Goal: Information Seeking & Learning: Learn about a topic

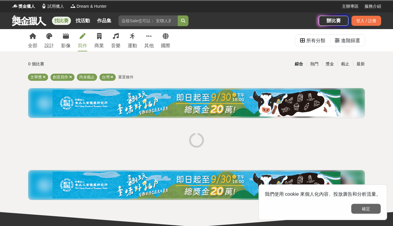
click at [363, 208] on button "確定" at bounding box center [366, 208] width 30 height 10
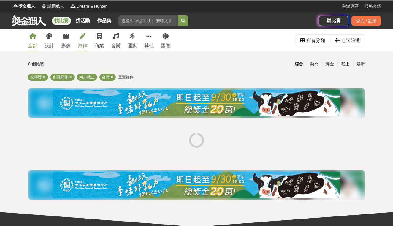
click at [36, 44] on div "全部" at bounding box center [32, 45] width 9 height 7
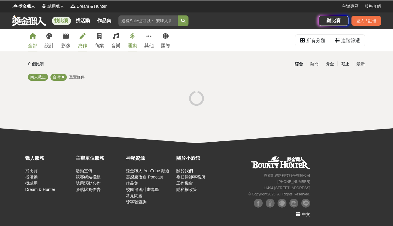
click at [83, 41] on link "寫作" at bounding box center [82, 40] width 9 height 22
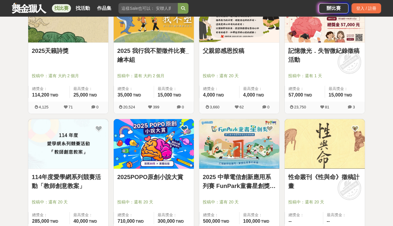
scroll to position [322, 0]
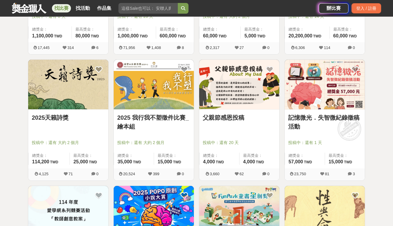
click at [235, 119] on link "父親節感恩投稿" at bounding box center [238, 117] width 73 height 9
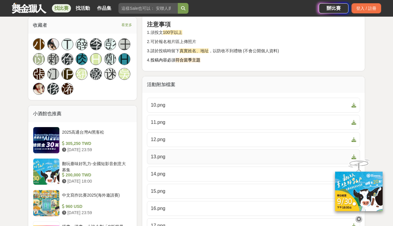
scroll to position [468, 0]
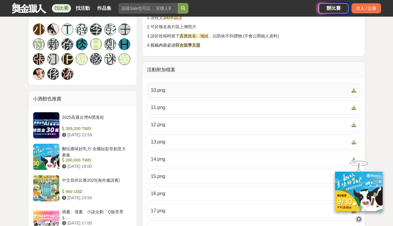
click at [188, 89] on span "10.png" at bounding box center [250, 90] width 198 height 7
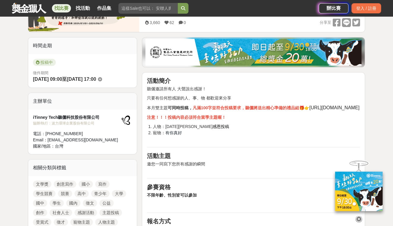
scroll to position [127, 0]
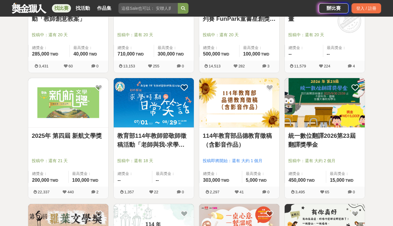
scroll to position [555, 0]
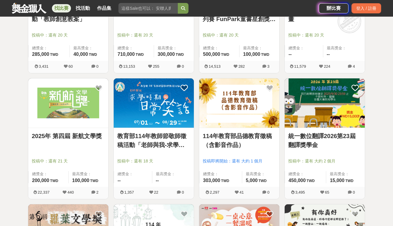
click at [327, 91] on img at bounding box center [324, 103] width 80 height 50
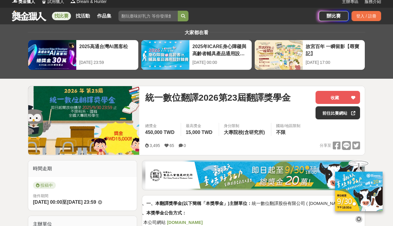
scroll to position [4, 0]
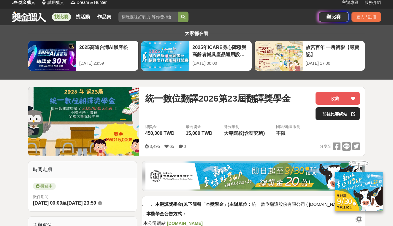
click at [331, 111] on link "前往比賽網站" at bounding box center [337, 113] width 44 height 13
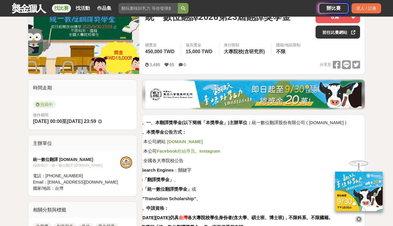
scroll to position [86, 0]
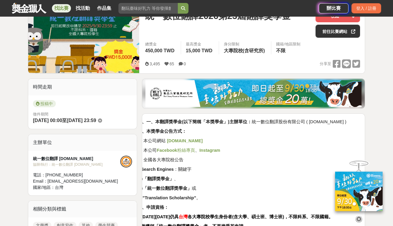
click at [202, 139] on strong "www.PTSGI.com" at bounding box center [185, 140] width 36 height 5
click at [194, 150] on span "Facebook 粉絲專頁" at bounding box center [176, 150] width 38 height 5
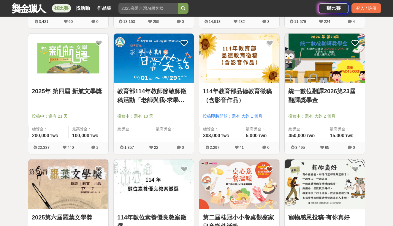
scroll to position [599, 0]
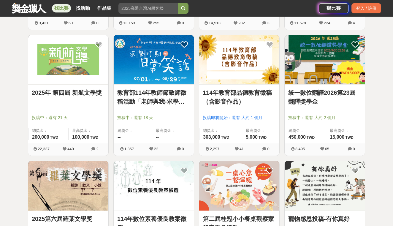
click at [76, 87] on div "2025年 第四屆 新航文學獎 投稿中：還有 21 天 總獎金： 200,000 200,000 TWD 最高獎金： 100,000 TWD" at bounding box center [68, 113] width 80 height 59
click at [74, 97] on link "2025年 第四屆 新航文學獎" at bounding box center [68, 92] width 73 height 9
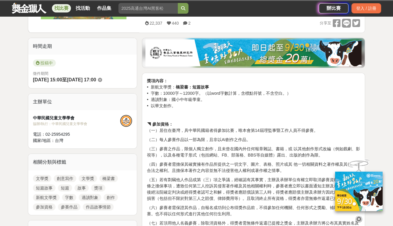
scroll to position [124, 0]
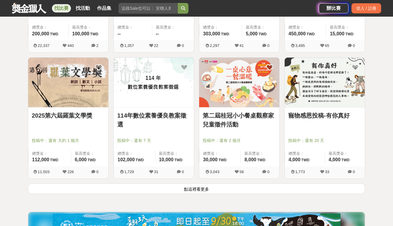
scroll to position [717, 0]
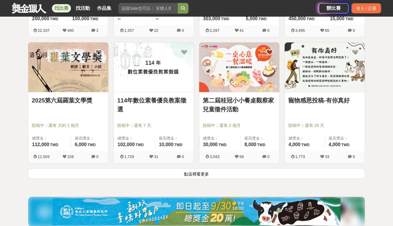
click at [82, 172] on button "點這裡看更多" at bounding box center [196, 173] width 337 height 10
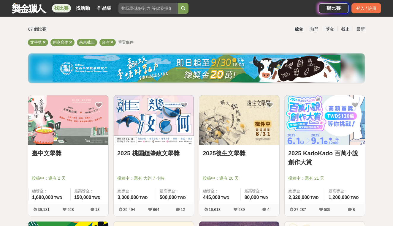
scroll to position [57, 0]
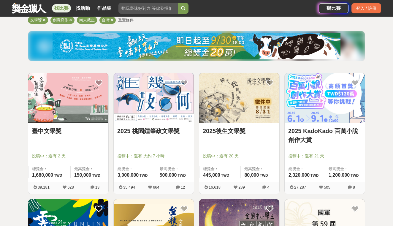
click at [58, 135] on div "臺中文學獎" at bounding box center [68, 134] width 73 height 16
click at [54, 129] on link "臺中文學獎" at bounding box center [68, 130] width 73 height 9
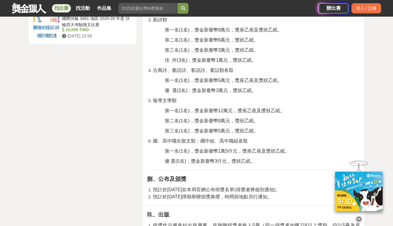
scroll to position [832, 0]
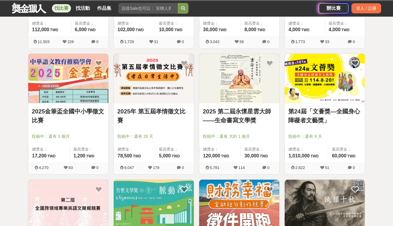
scroll to position [57, 0]
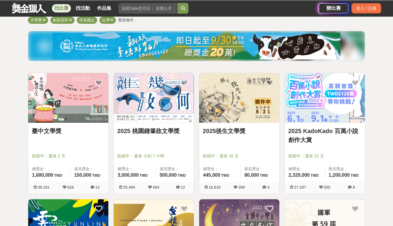
click at [214, 130] on link "2025後生文學獎" at bounding box center [238, 130] width 73 height 9
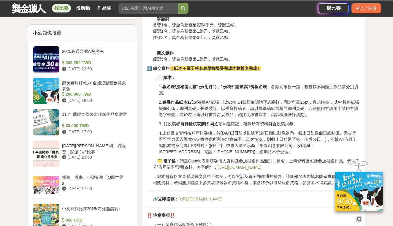
scroll to position [471, 0]
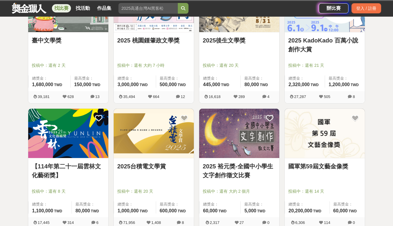
scroll to position [148, 0]
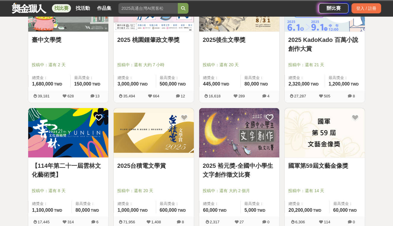
click at [52, 167] on link "【114年第二十一屆雲林文化藝術獎】" at bounding box center [68, 170] width 73 height 18
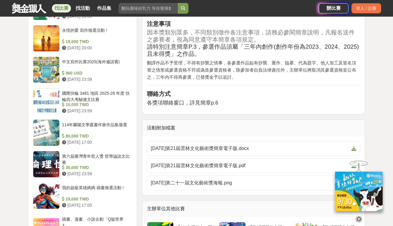
scroll to position [583, 0]
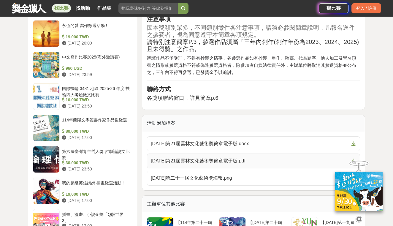
click at [209, 157] on span "114年第21屆雲林文化藝術獎簡章電子版.pdf" at bounding box center [250, 160] width 198 height 7
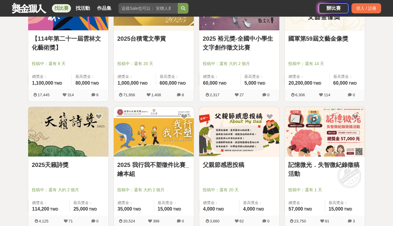
scroll to position [278, 0]
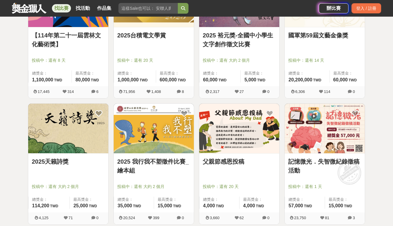
click at [93, 137] on img at bounding box center [68, 128] width 80 height 50
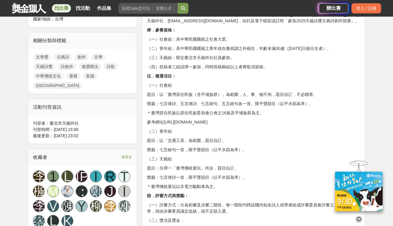
scroll to position [295, 0]
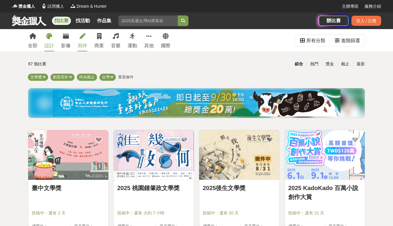
click at [53, 39] on link "設計" at bounding box center [48, 40] width 9 height 22
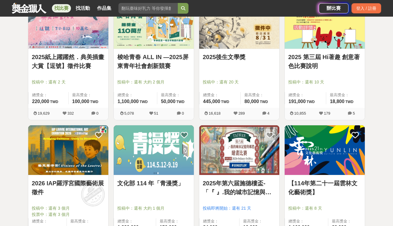
scroll to position [259, 0]
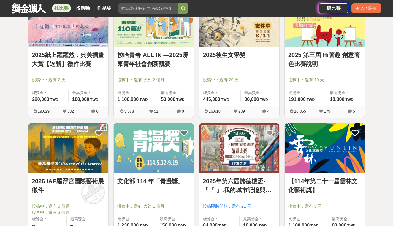
click at [151, 167] on img at bounding box center [154, 148] width 80 height 50
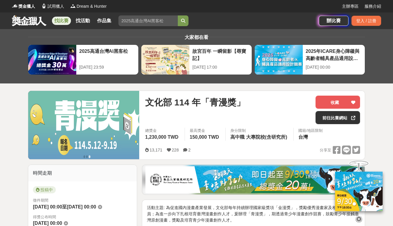
click at [147, 24] on input "search" at bounding box center [147, 20] width 59 height 11
click at [184, 21] on button "submit" at bounding box center [183, 20] width 11 height 11
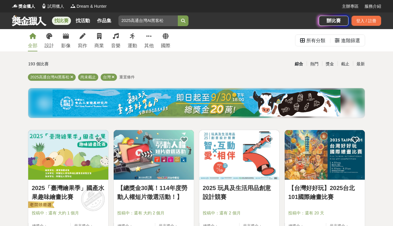
click at [147, 24] on input "search" at bounding box center [147, 20] width 59 height 11
click at [184, 21] on button "submit" at bounding box center [183, 20] width 11 height 11
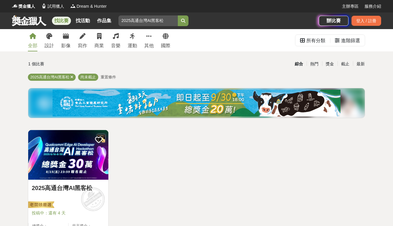
click at [73, 179] on link at bounding box center [68, 155] width 80 height 50
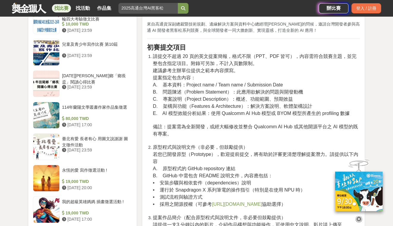
scroll to position [704, 0]
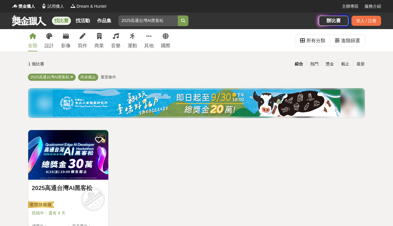
click at [138, 23] on input "2025高通台灣AI黑客松" at bounding box center [147, 20] width 59 height 11
type input "故宮"
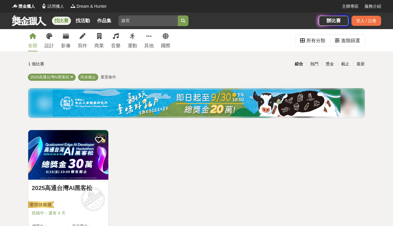
click at [184, 21] on button "submit" at bounding box center [183, 20] width 11 height 11
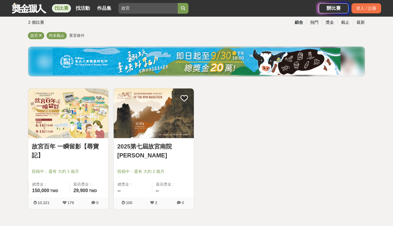
scroll to position [44, 0]
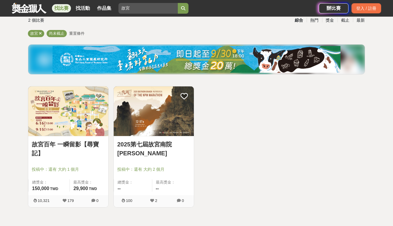
click at [57, 120] on img at bounding box center [68, 111] width 80 height 50
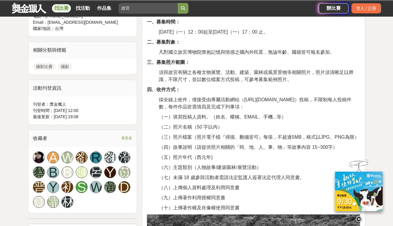
scroll to position [251, 0]
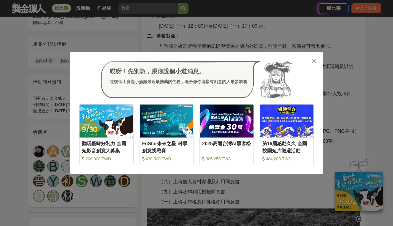
click at [313, 60] on icon at bounding box center [313, 61] width 4 height 6
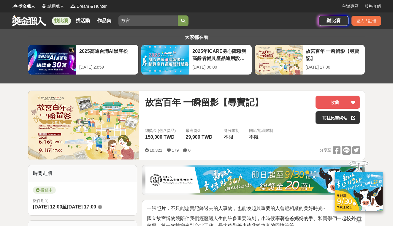
scroll to position [0, 0]
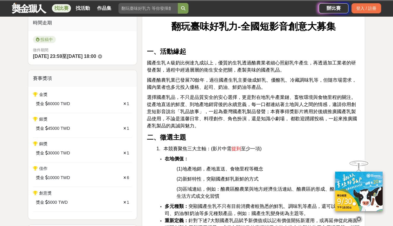
scroll to position [97, 0]
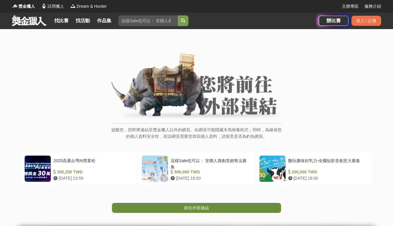
click at [192, 202] on link "前往外部連結" at bounding box center [196, 207] width 169 height 10
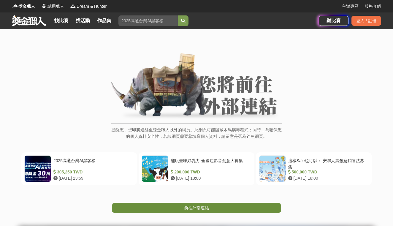
click at [139, 205] on link "前往外部連結" at bounding box center [196, 207] width 169 height 10
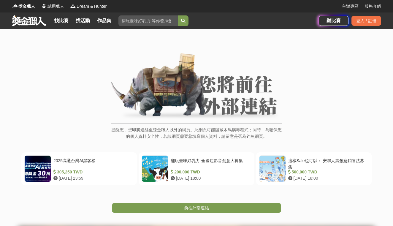
click at [182, 206] on link "前往外部連結" at bounding box center [196, 207] width 169 height 10
